Goal: Information Seeking & Learning: Find specific fact

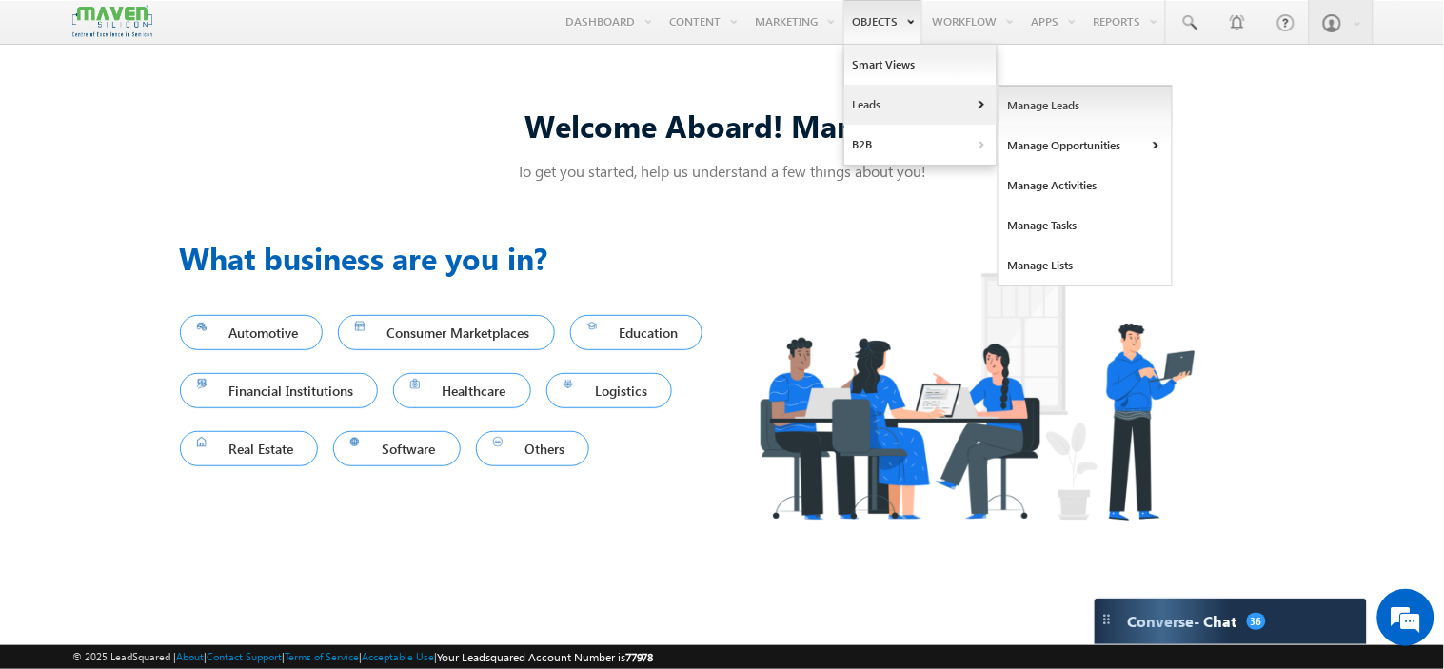
click at [1036, 109] on link "Manage Leads" at bounding box center [1085, 106] width 174 height 40
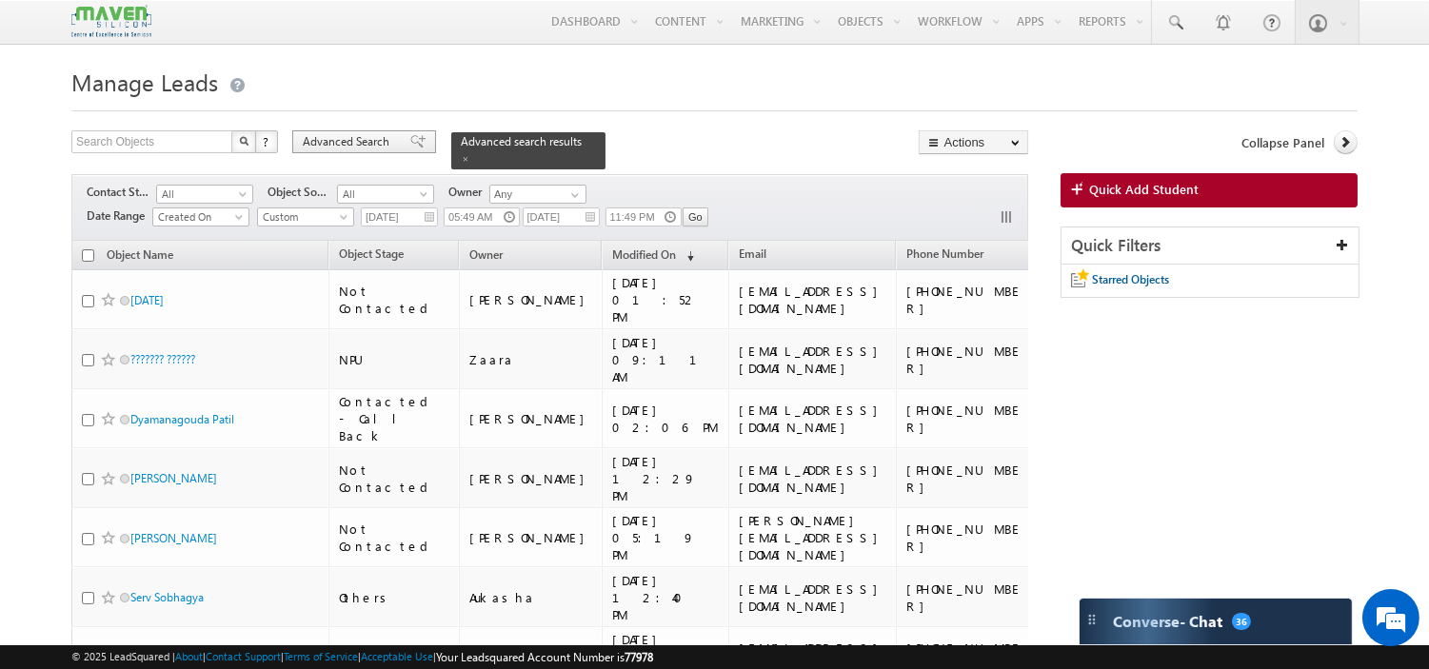
click at [355, 141] on span "Advanced Search" at bounding box center [349, 141] width 92 height 17
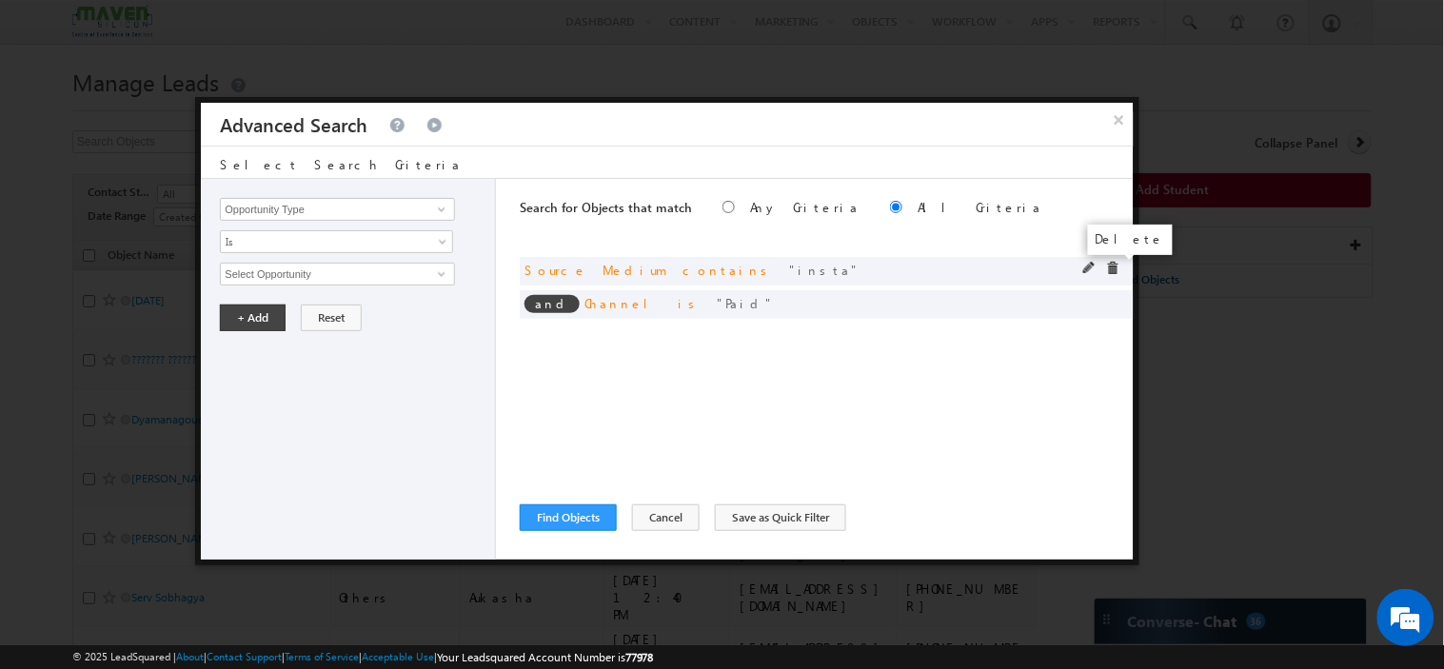
click at [1117, 264] on span at bounding box center [1112, 268] width 13 height 13
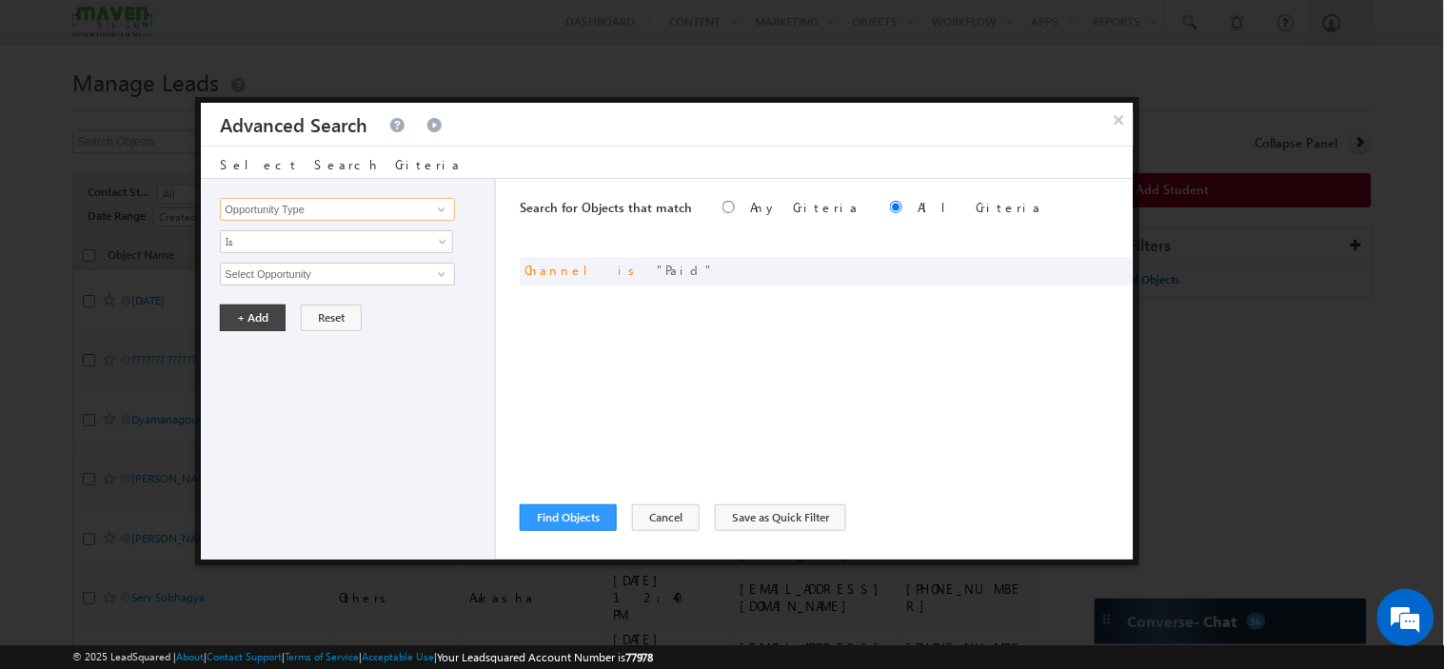
click at [338, 210] on input "Opportunity Type" at bounding box center [337, 209] width 234 height 23
type input "g"
click at [311, 253] on link "Source Medium" at bounding box center [337, 249] width 234 height 22
type input "Source Medium"
click at [333, 269] on input "text" at bounding box center [337, 274] width 234 height 23
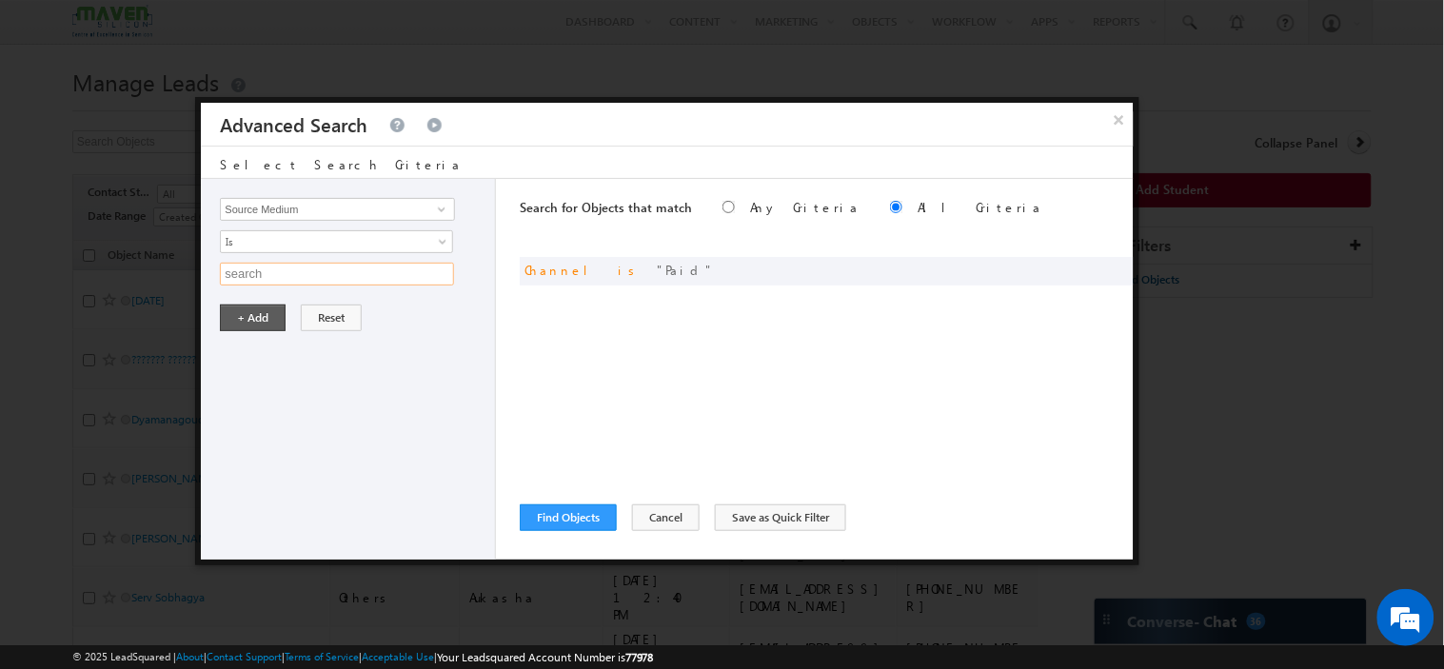
type input "search"
click at [282, 311] on button "+ Add" at bounding box center [253, 318] width 66 height 27
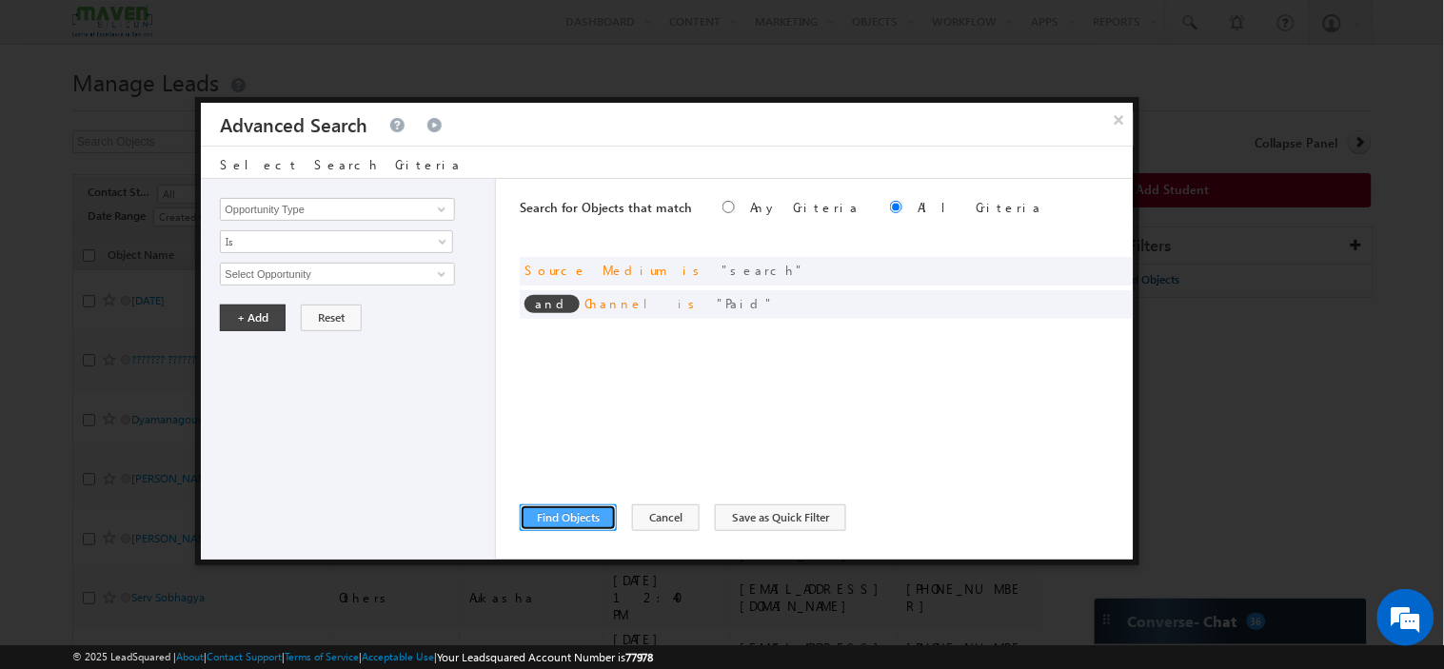
click at [558, 522] on button "Find Objects" at bounding box center [568, 517] width 97 height 27
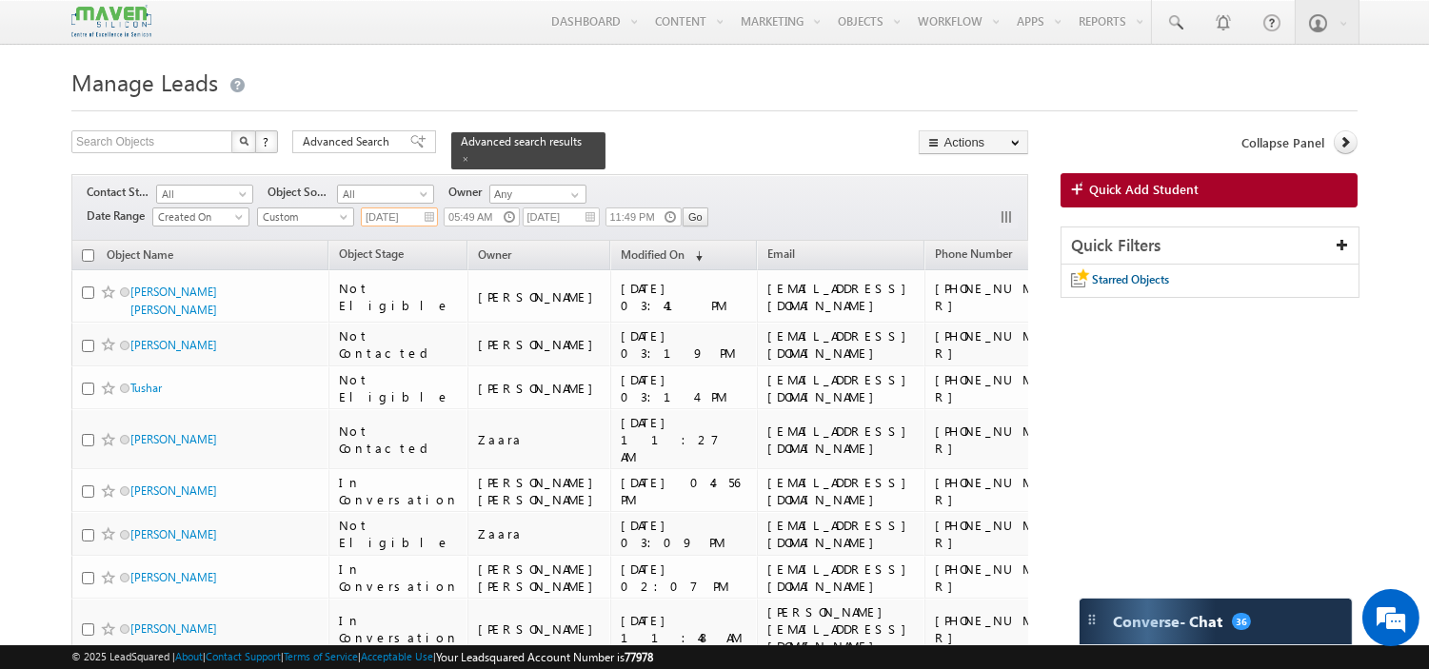
click at [430, 208] on input "[DATE]" at bounding box center [399, 217] width 77 height 19
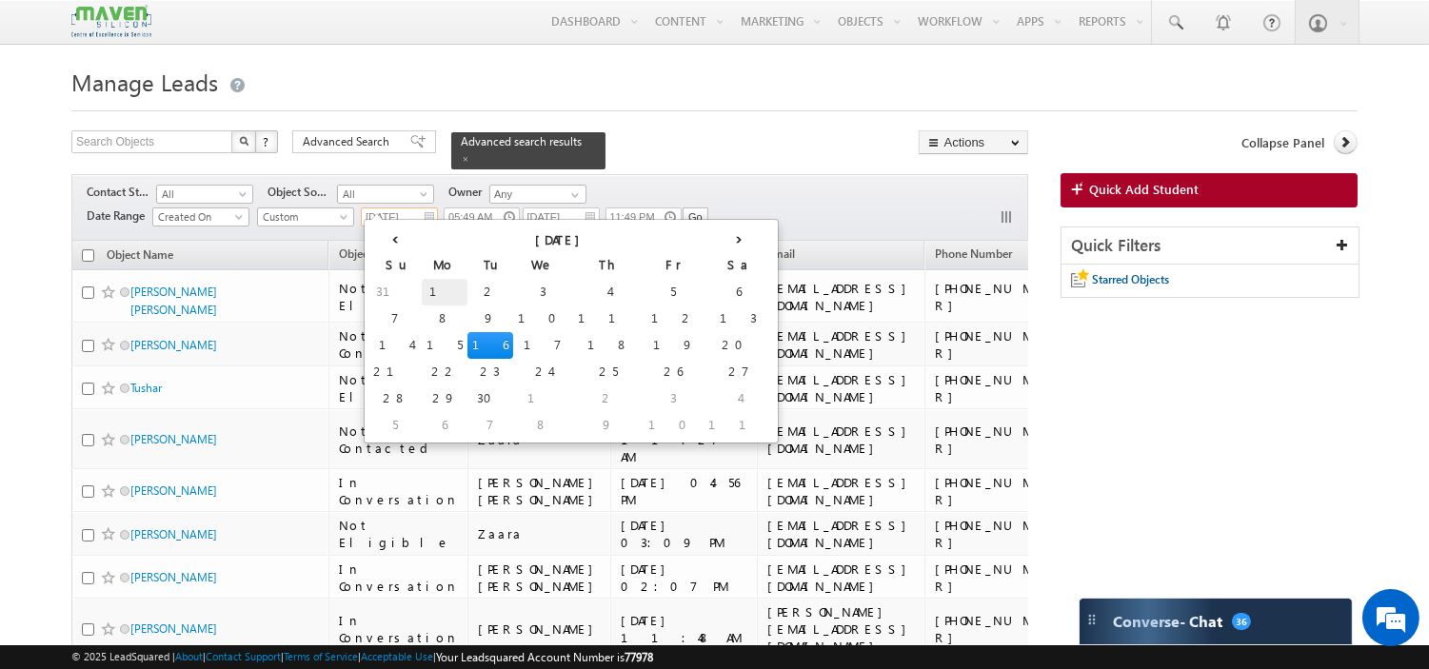
click at [422, 288] on td "1" at bounding box center [445, 292] width 46 height 27
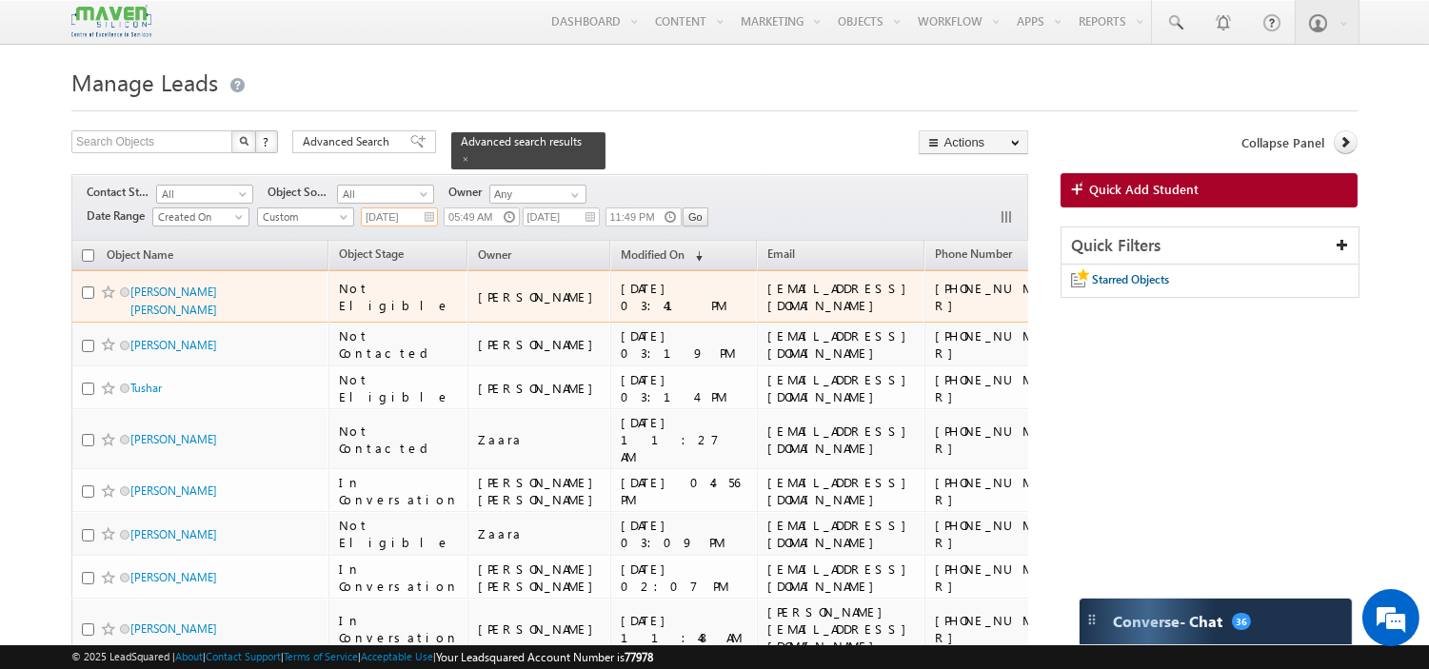
type input "[DATE]"
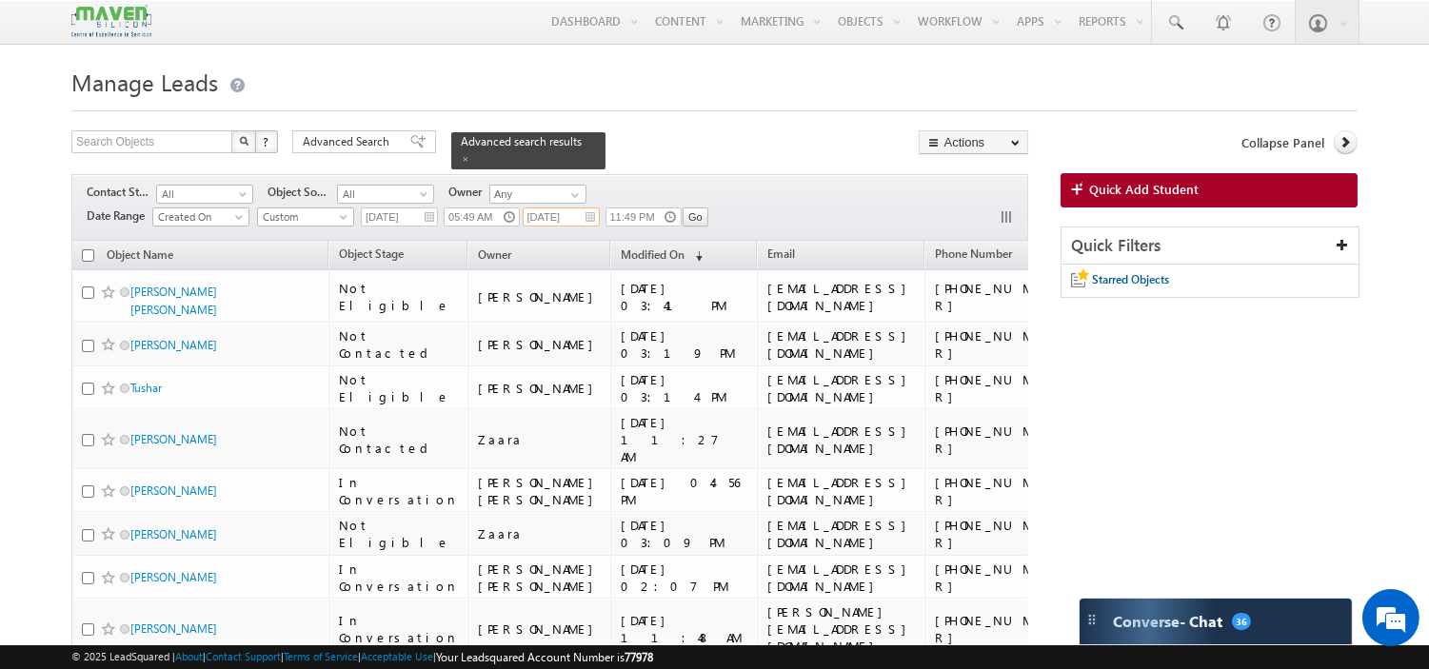
click at [587, 211] on input "[DATE]" at bounding box center [561, 217] width 77 height 19
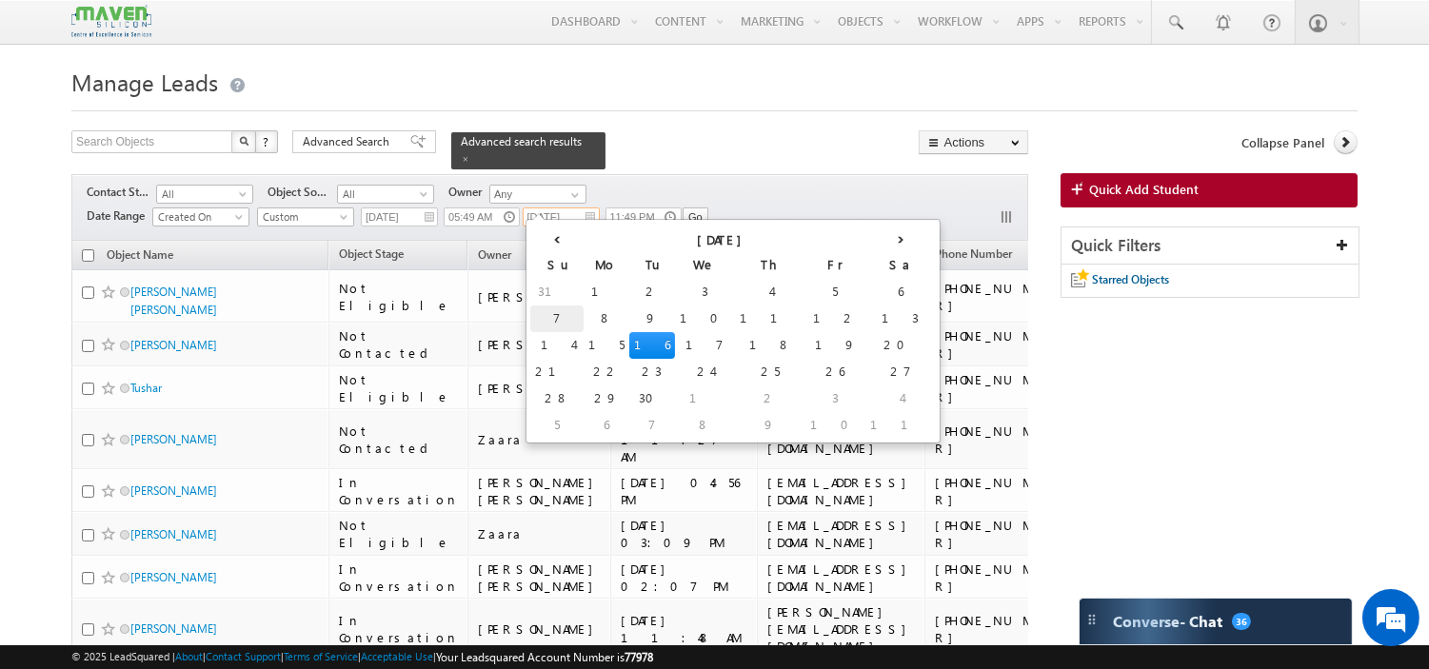
click at [548, 319] on td "7" at bounding box center [556, 319] width 53 height 27
type input "[DATE]"
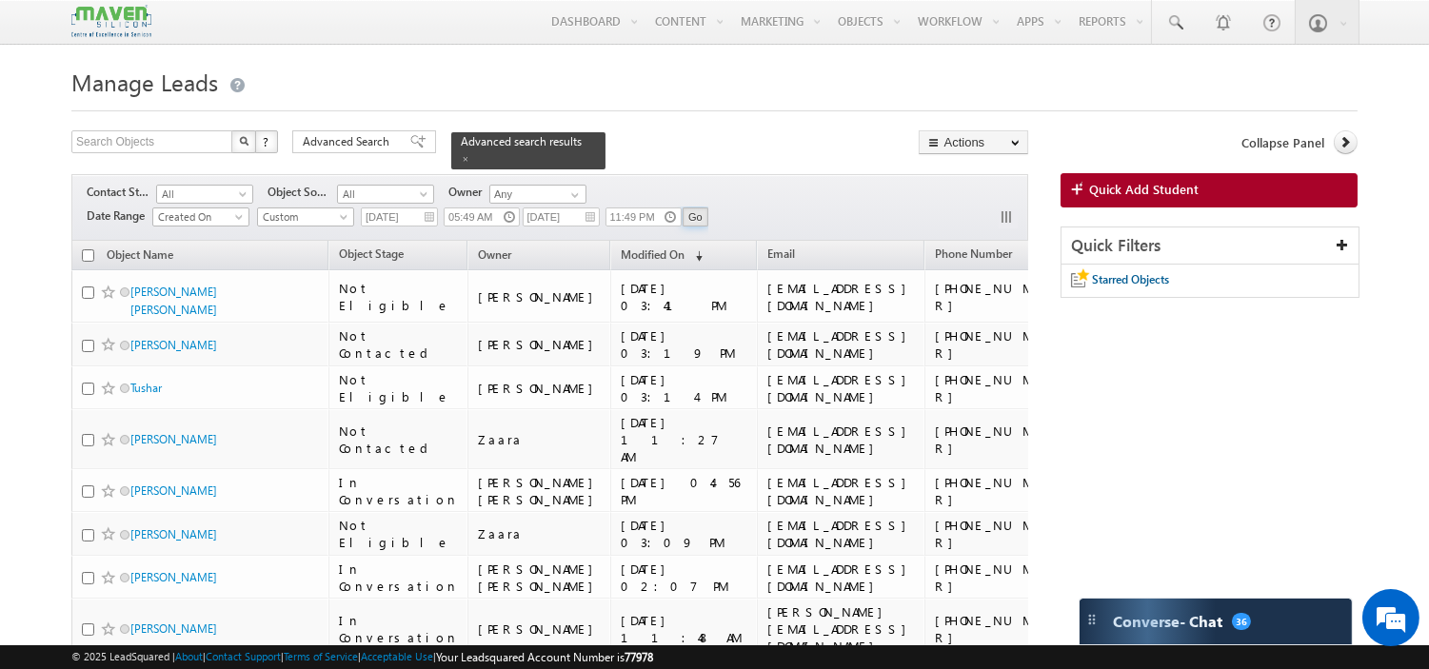
click at [697, 208] on input "Go" at bounding box center [695, 217] width 26 height 19
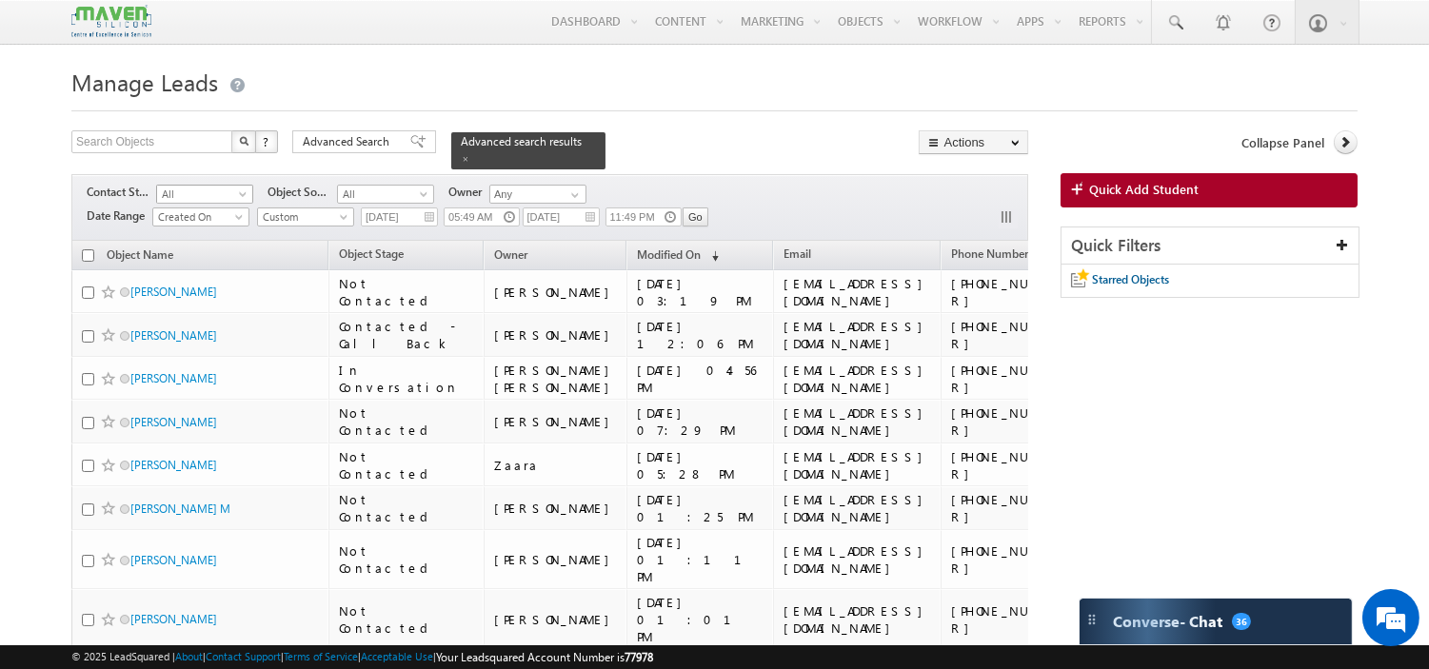
click at [204, 186] on span "All" at bounding box center [202, 194] width 90 height 17
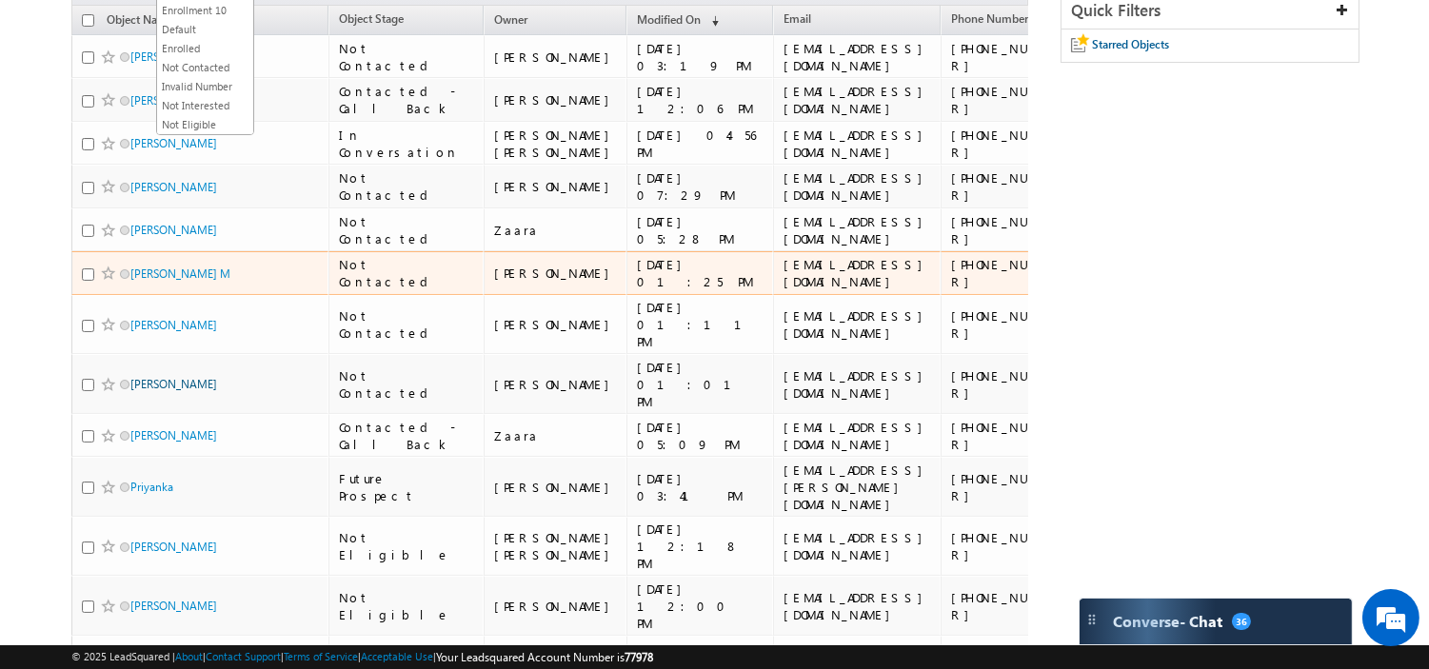
scroll to position [211, 0]
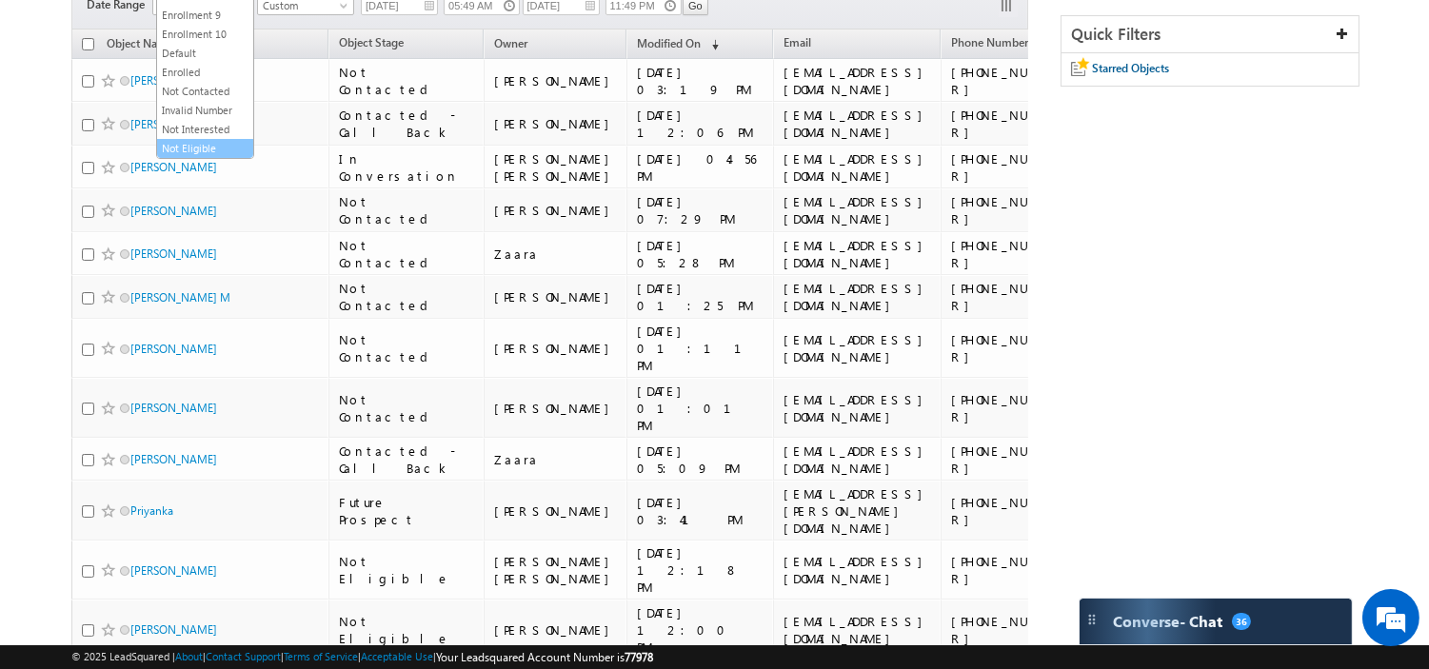
click at [178, 147] on link "Not Eligible" at bounding box center [205, 148] width 96 height 17
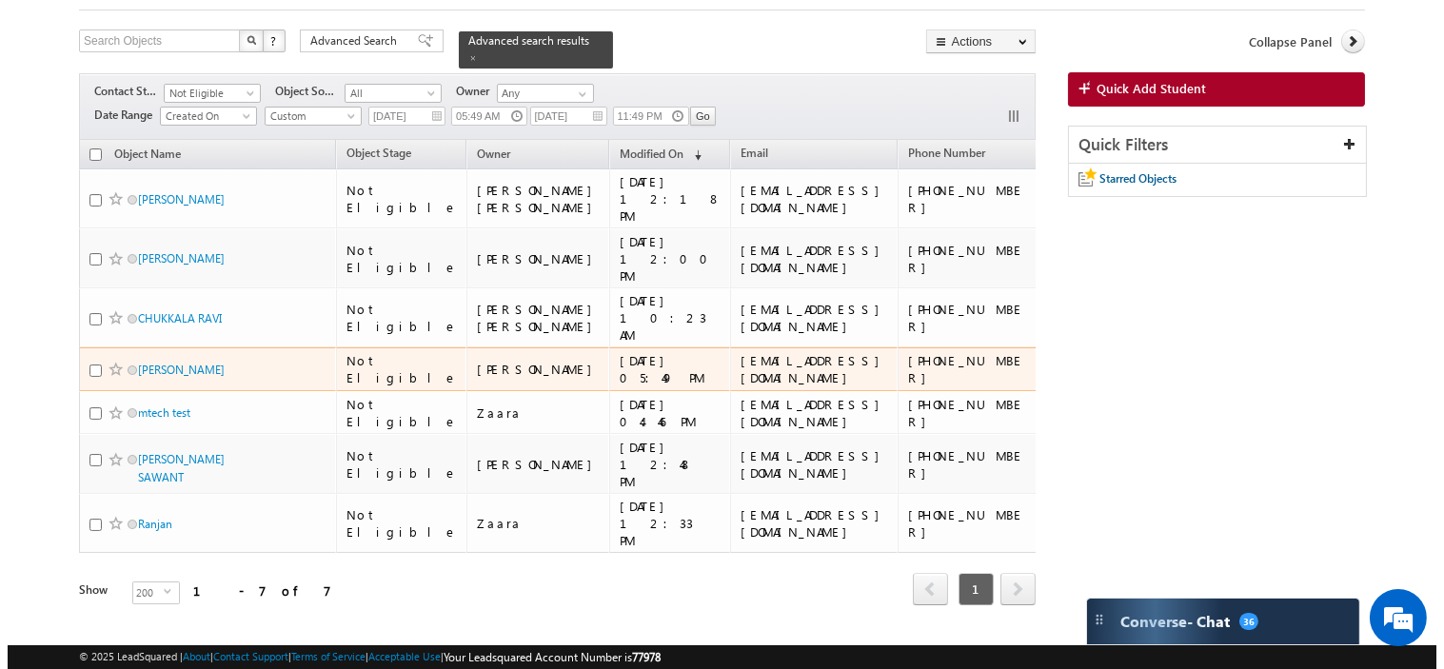
scroll to position [0, 0]
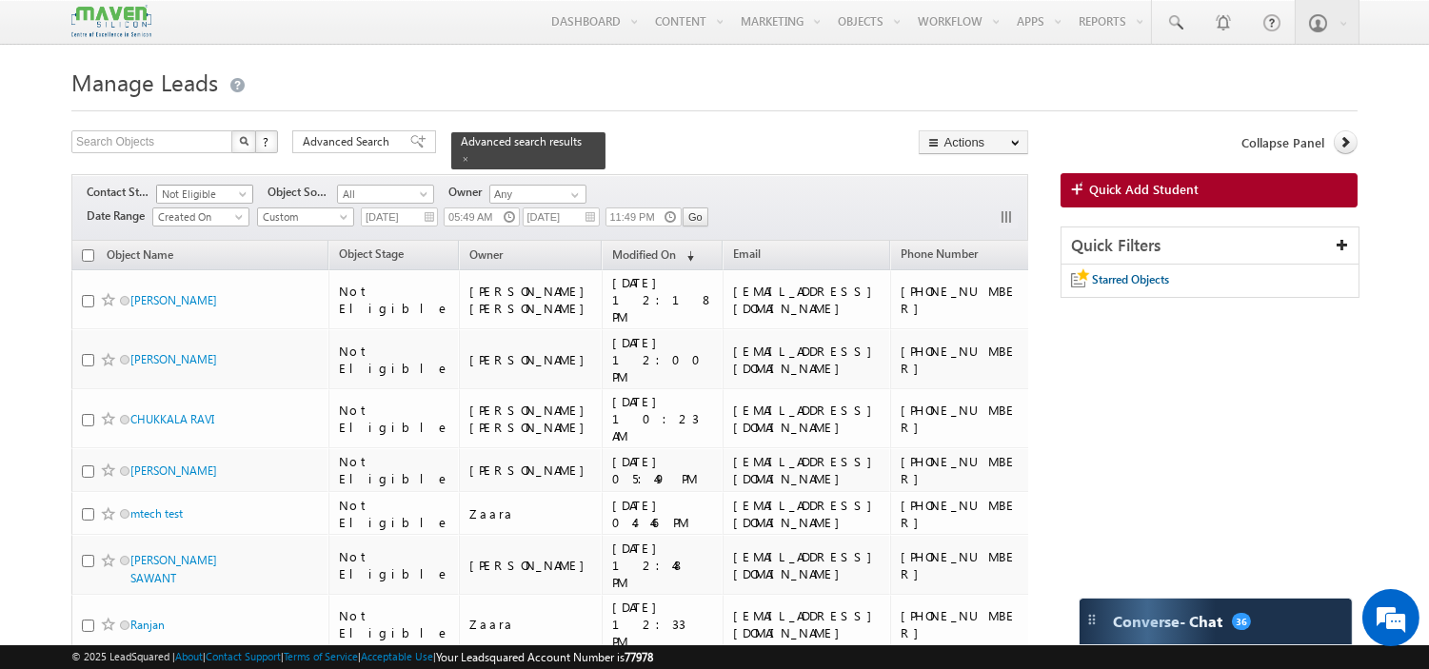
click at [205, 186] on span "Not Eligible" at bounding box center [202, 194] width 90 height 17
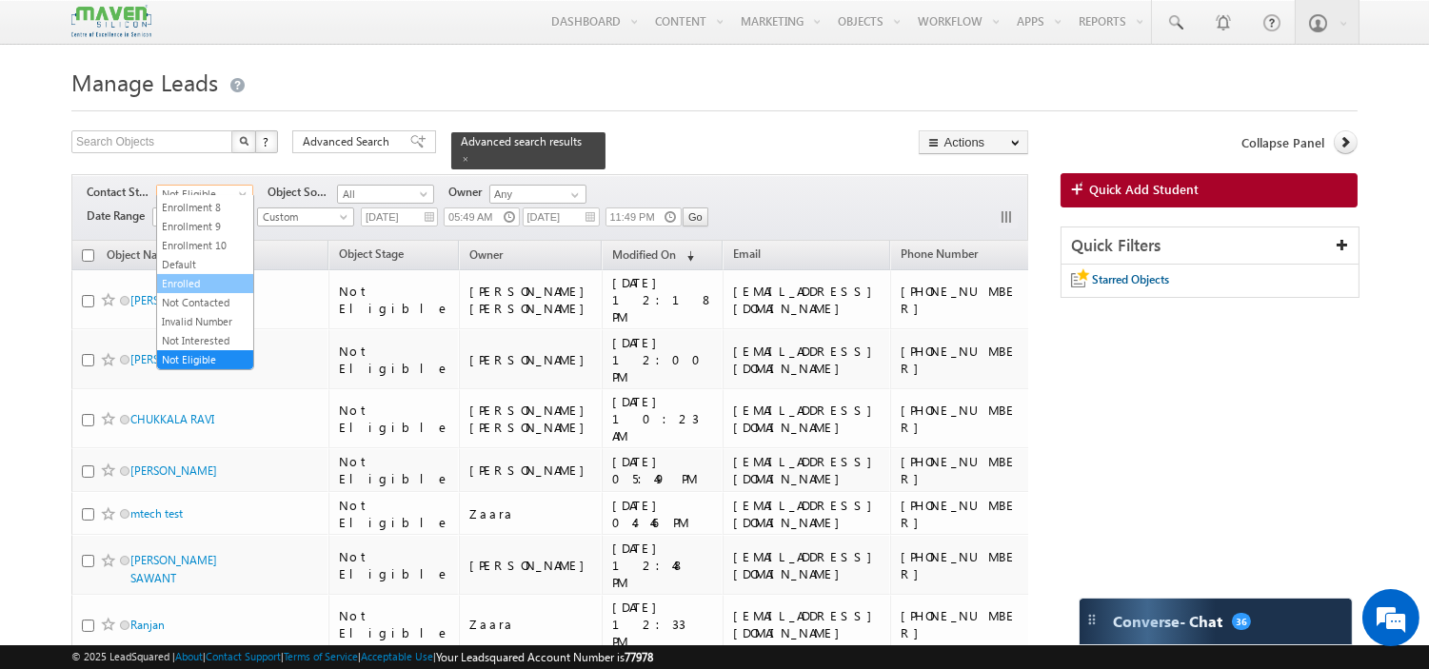
click at [206, 275] on link "Enrolled" at bounding box center [205, 283] width 96 height 17
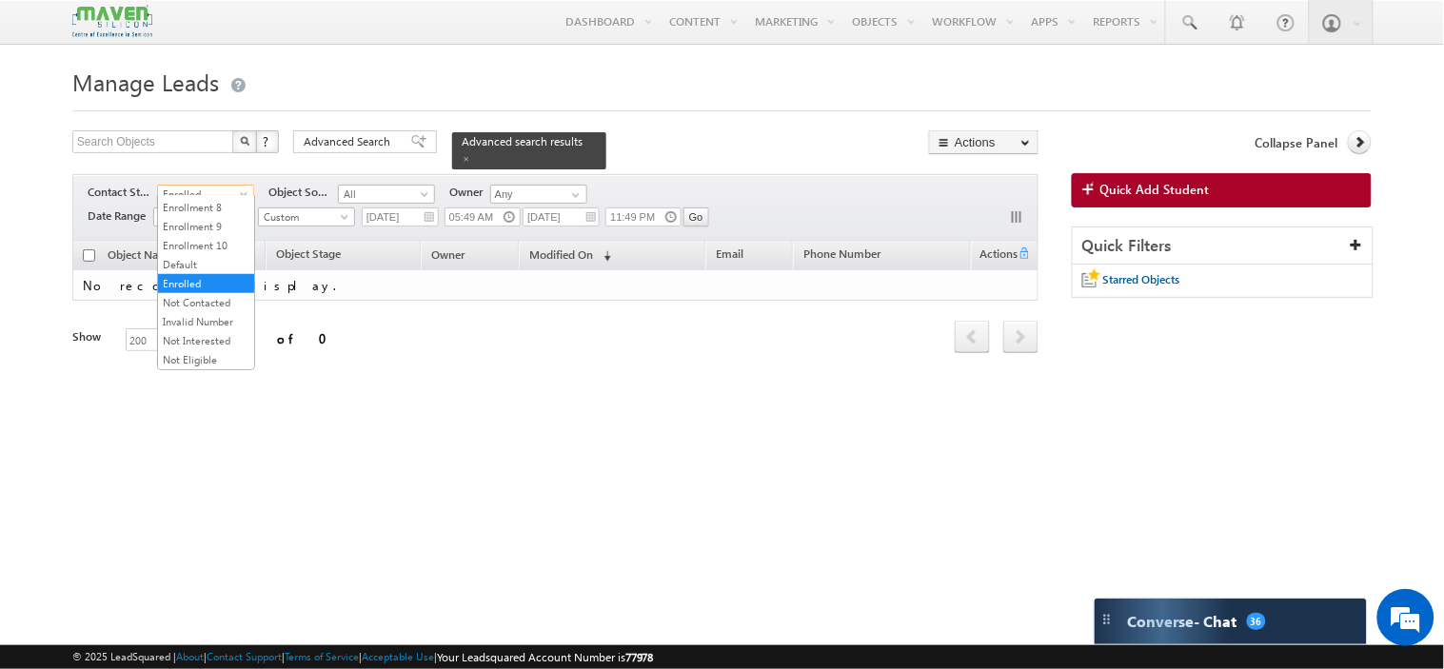
click at [171, 186] on span "Enrolled" at bounding box center [203, 194] width 90 height 17
click at [191, 211] on link "All" at bounding box center [206, 205] width 96 height 17
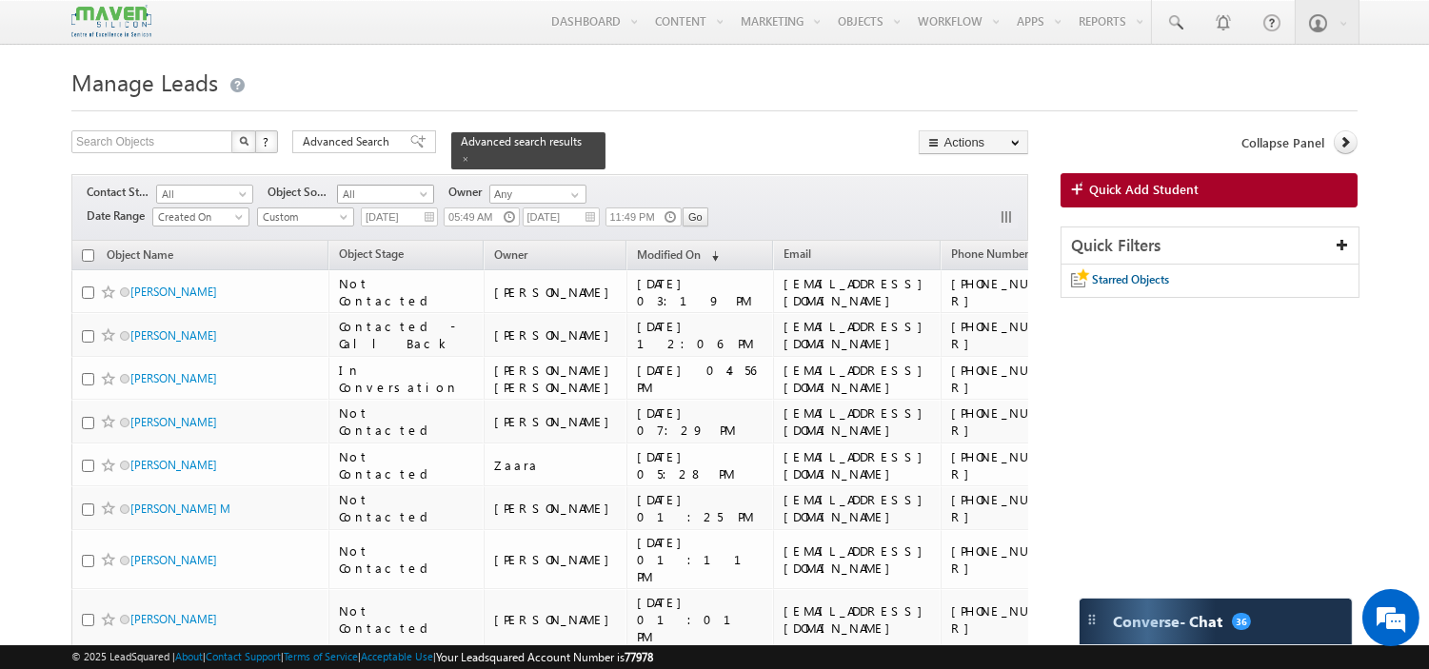
click at [375, 186] on span "All" at bounding box center [383, 194] width 90 height 17
click at [534, 187] on input "Any" at bounding box center [537, 194] width 97 height 19
click at [653, 141] on div "Search Objects X ? 42 results found Advanced Search Advanced Search Advanced se…" at bounding box center [549, 149] width 957 height 39
